Goal: Task Accomplishment & Management: Manage account settings

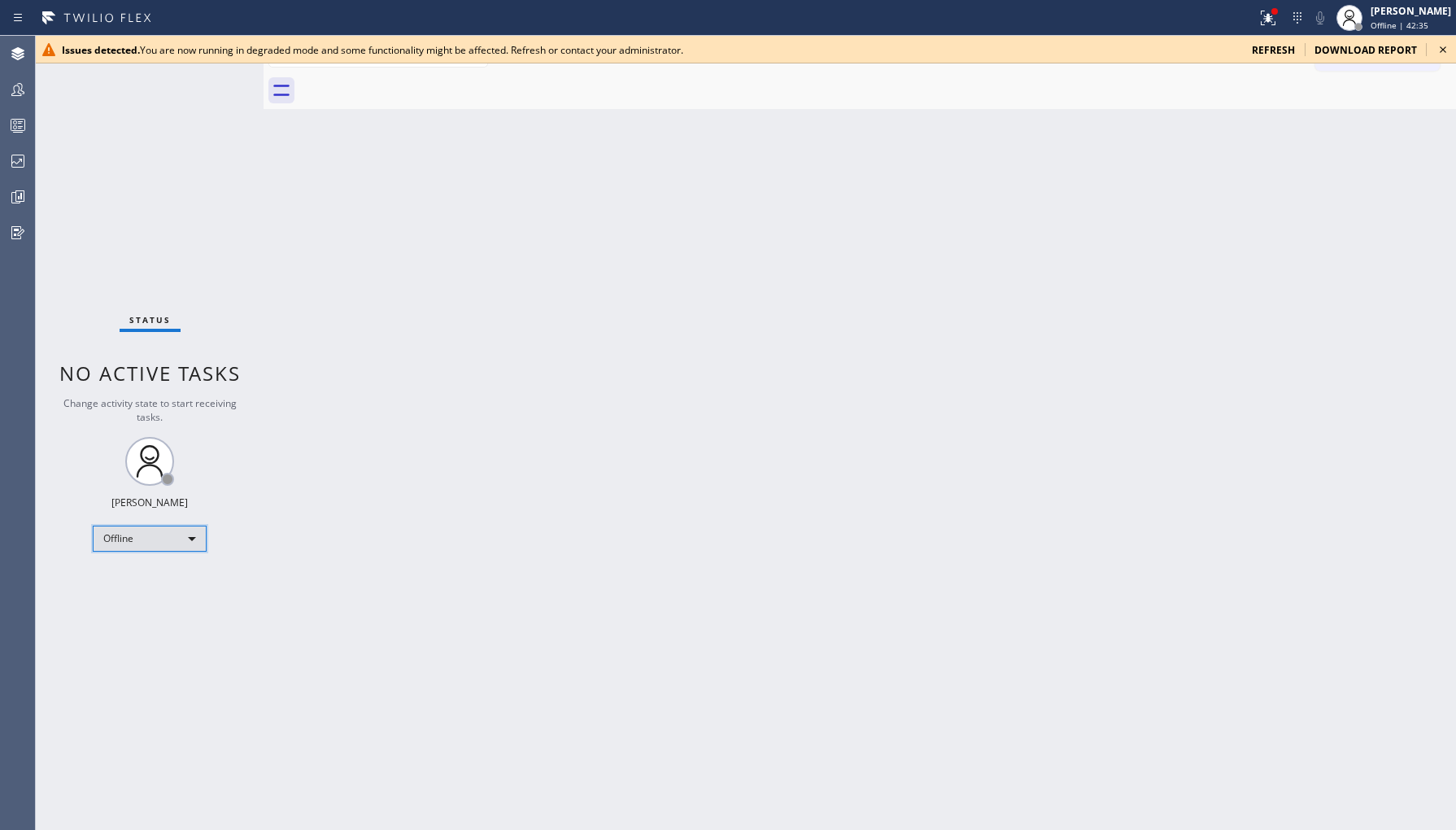
click at [145, 531] on div "Offline" at bounding box center [149, 538] width 113 height 26
click at [160, 604] on li "Unavailable" at bounding box center [148, 600] width 111 height 19
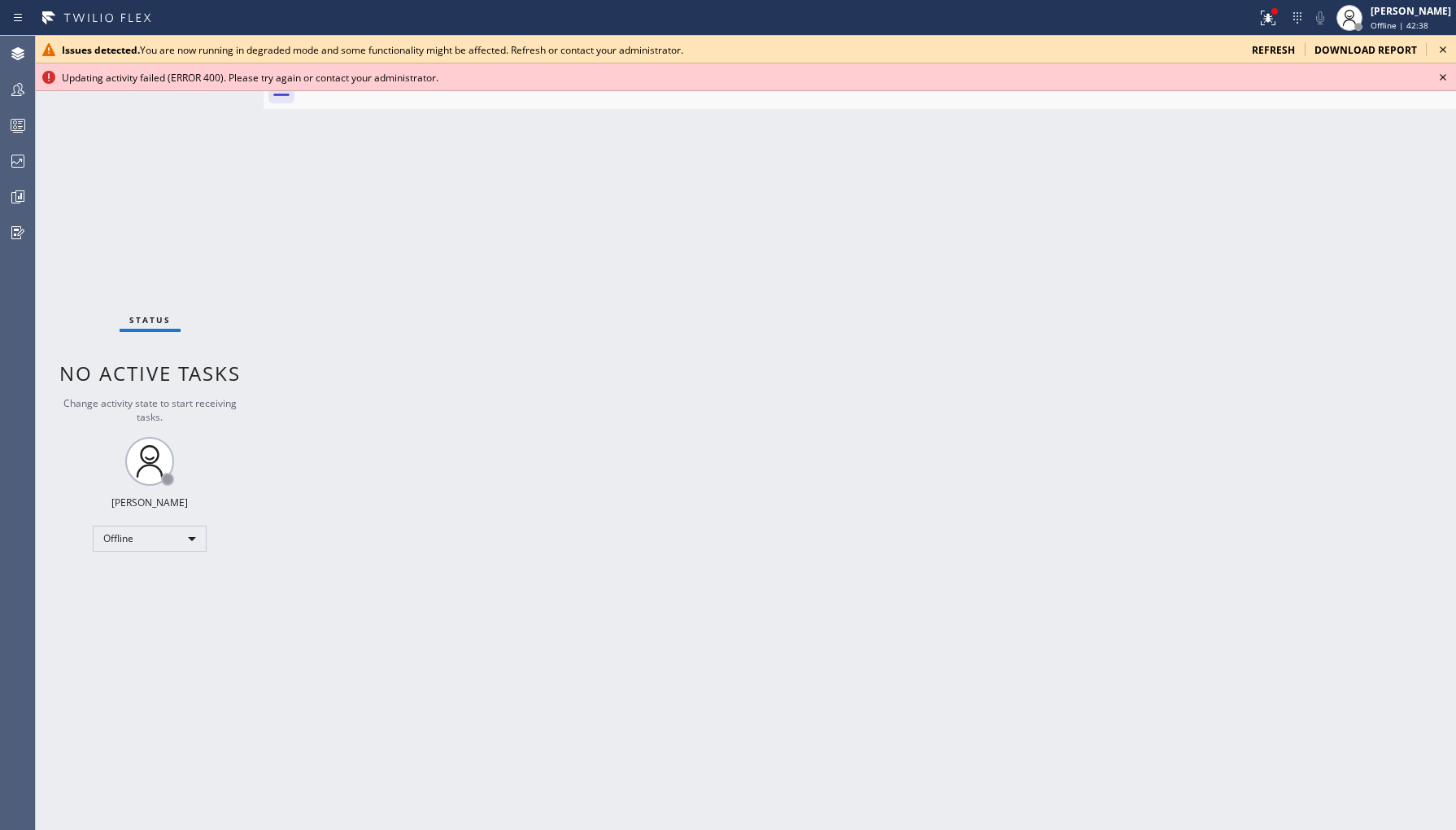
click at [1439, 47] on icon at bounding box center [1442, 49] width 19 height 19
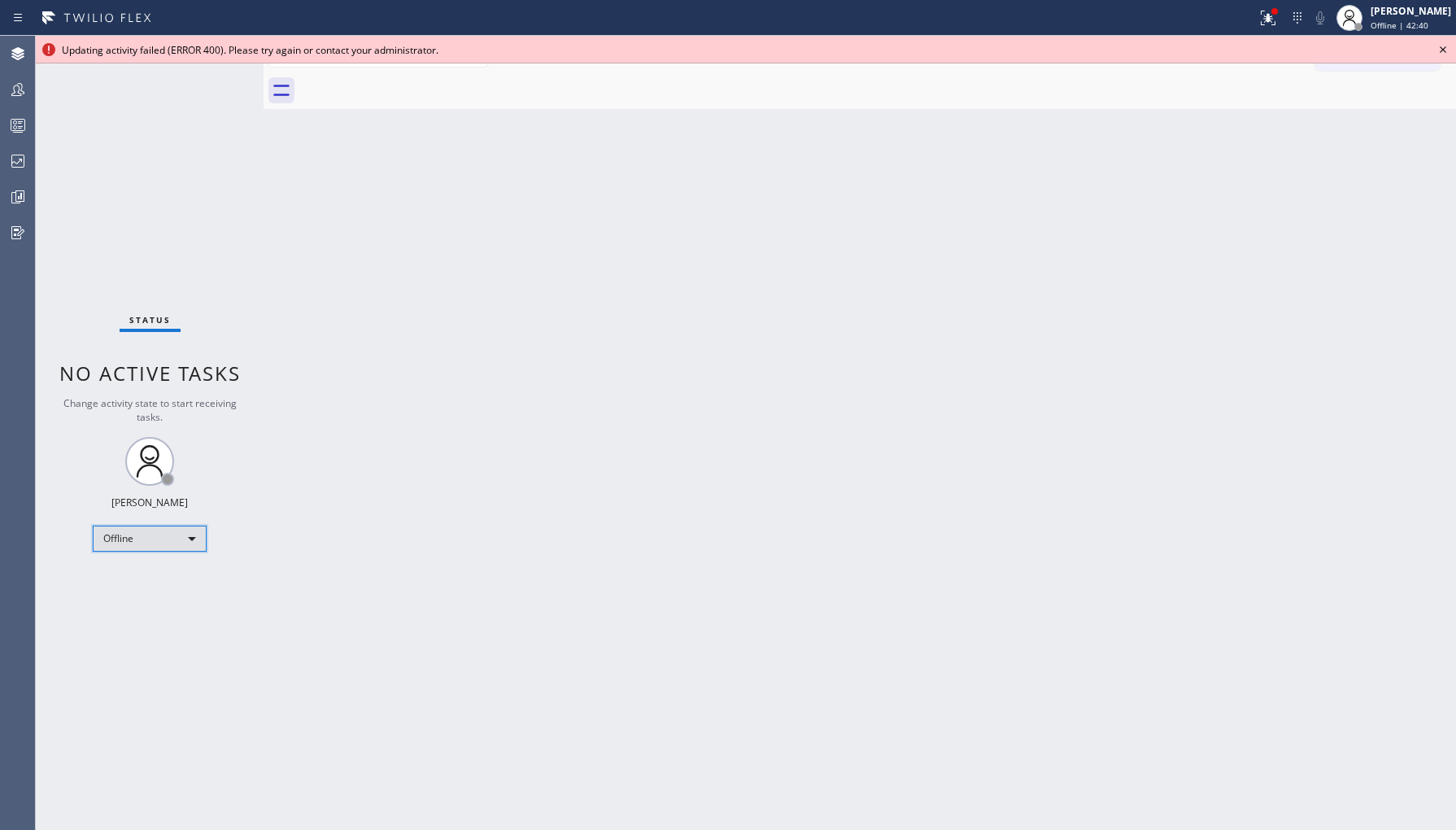
click at [175, 540] on div "Offline" at bounding box center [149, 538] width 113 height 26
click at [172, 599] on li "Unavailable" at bounding box center [148, 600] width 111 height 19
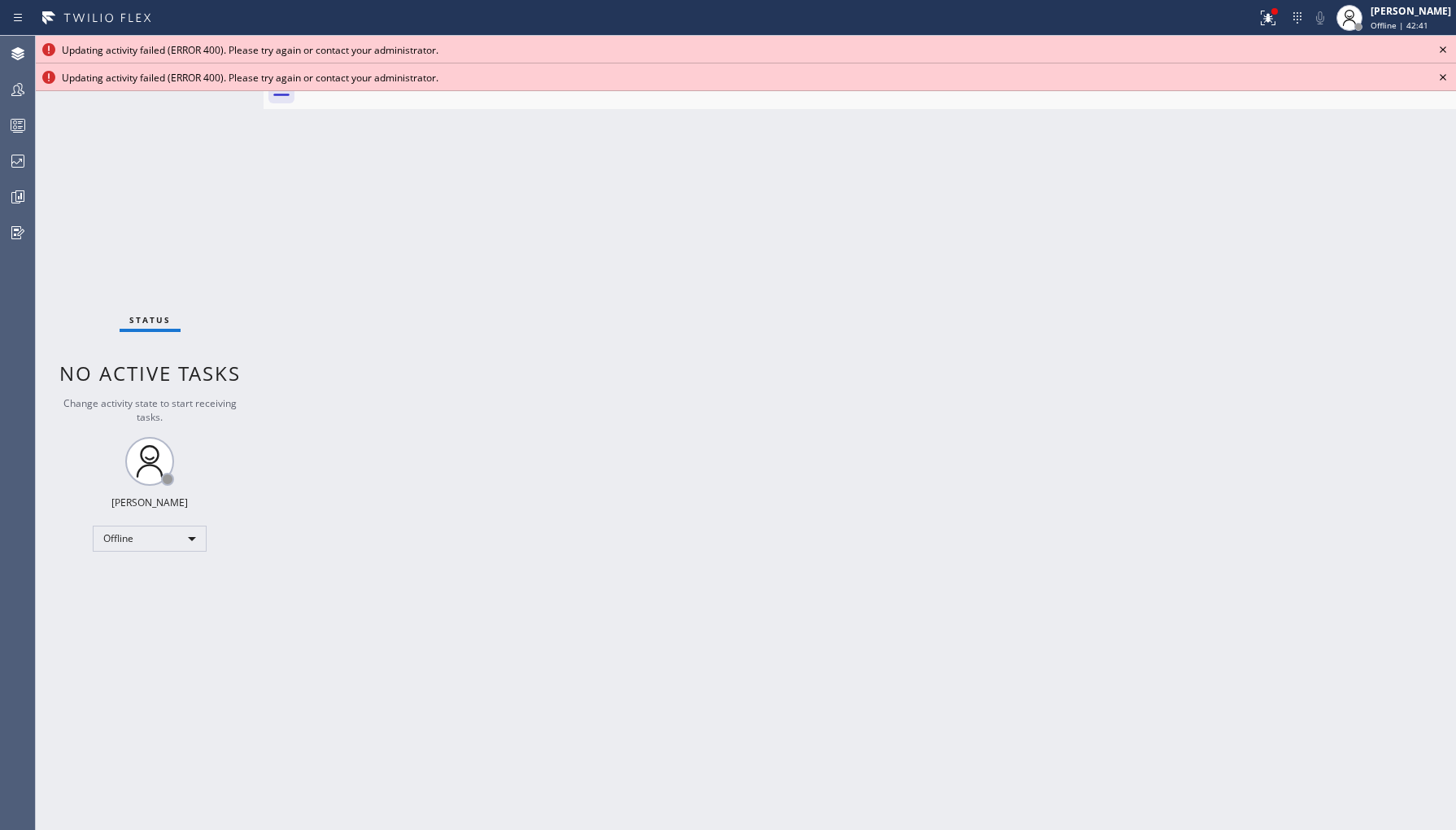
click at [935, 276] on div "Back to Dashboard Change Sender ID Customers Technicians Select a contact Outbo…" at bounding box center [859, 433] width 1192 height 794
